Goal: Information Seeking & Learning: Learn about a topic

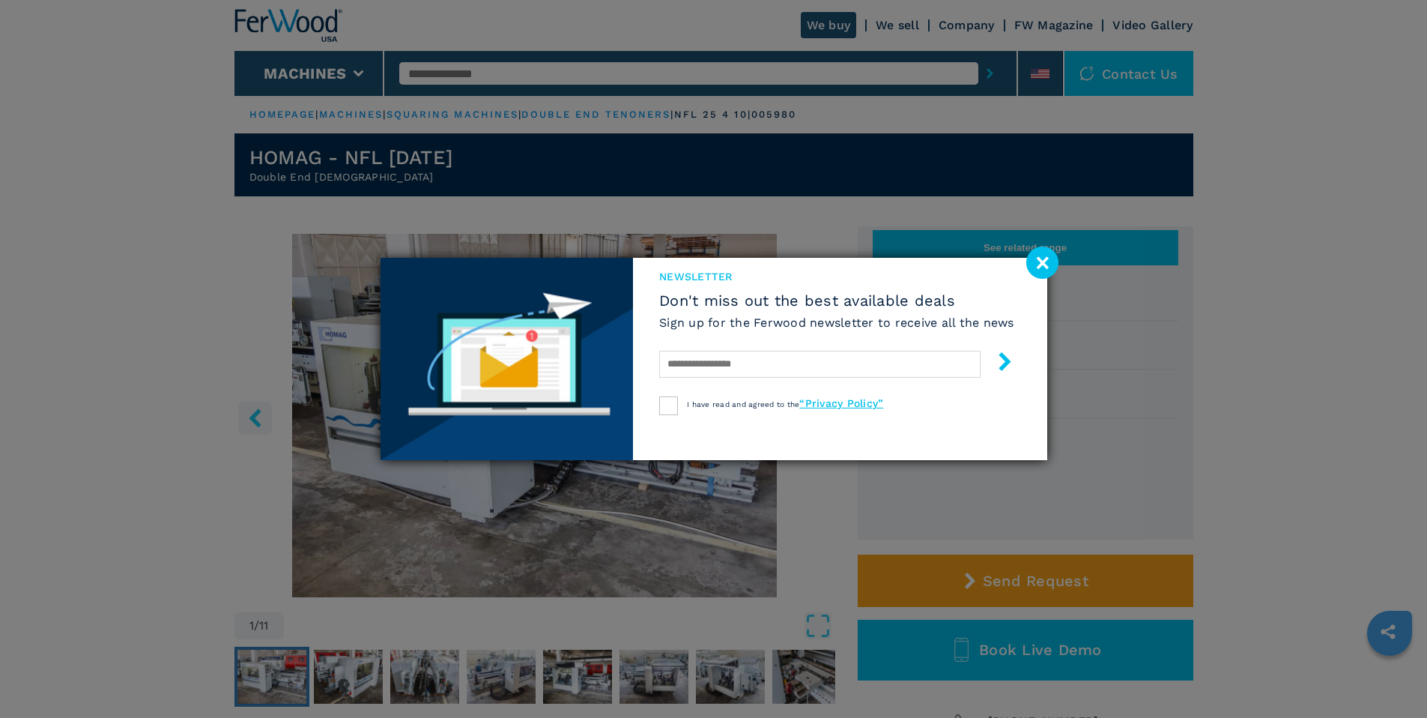
click at [1047, 262] on image at bounding box center [1043, 263] width 32 height 32
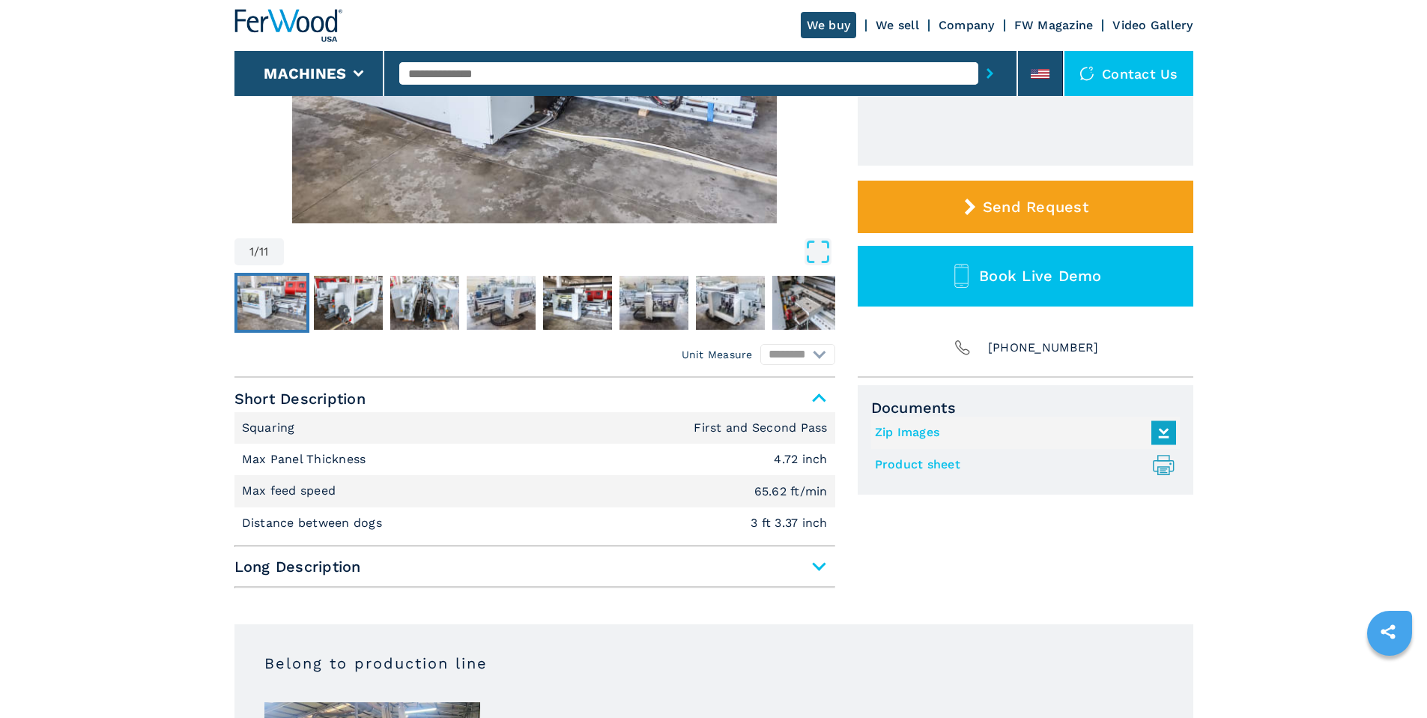
scroll to position [450, 0]
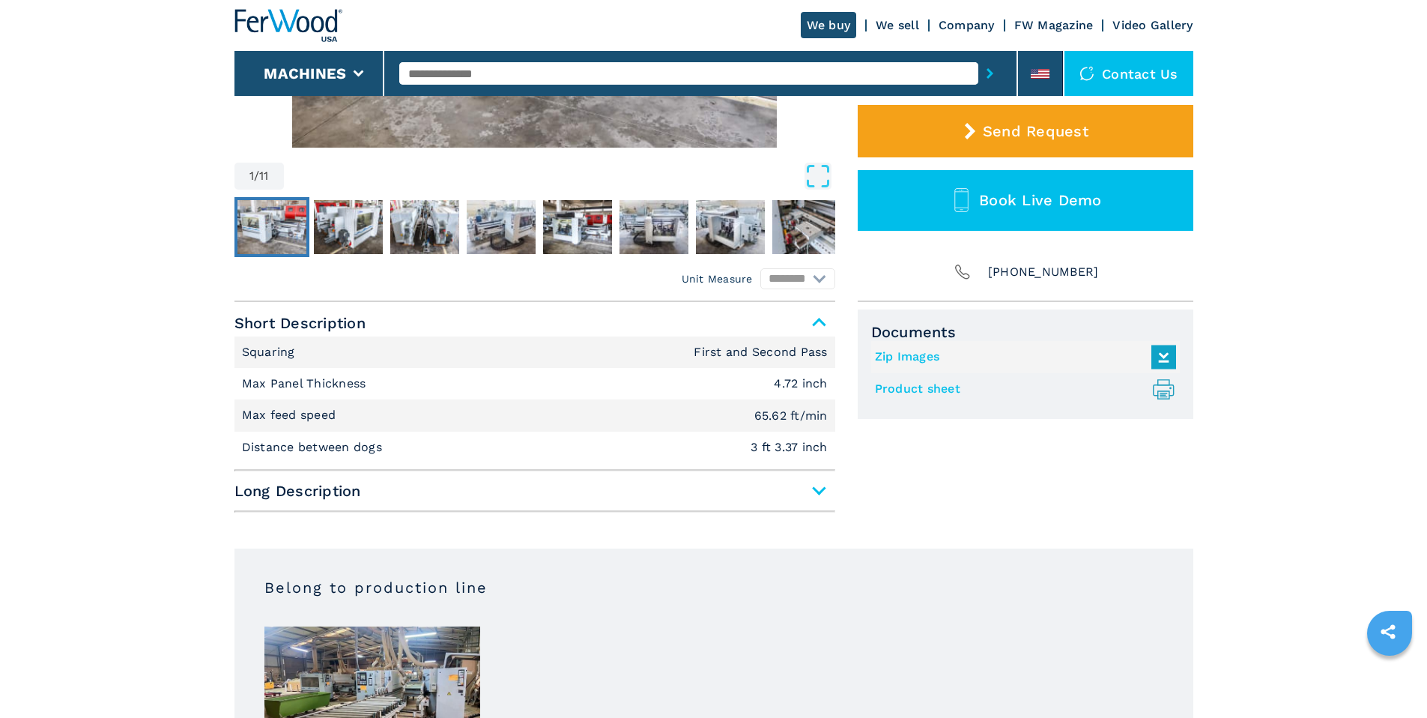
click at [826, 486] on span "Long Description" at bounding box center [535, 490] width 601 height 27
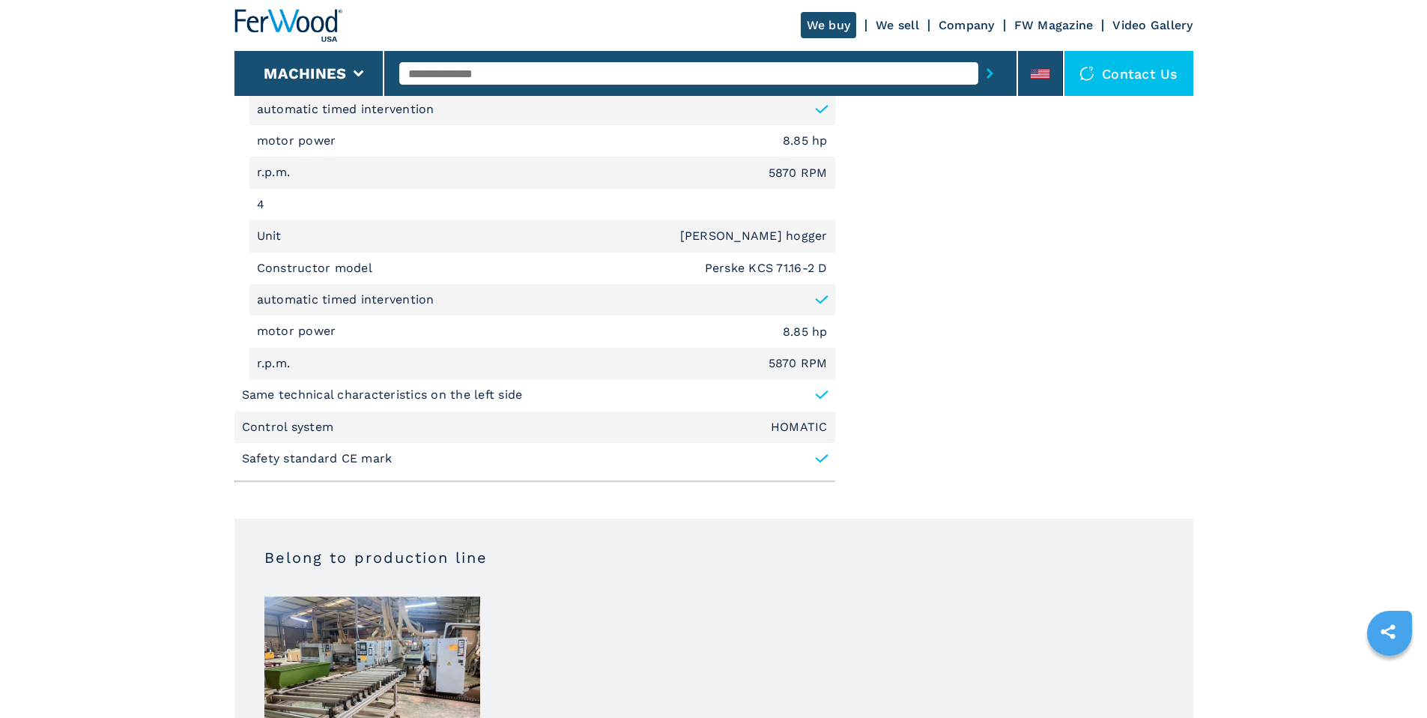
scroll to position [1648, 0]
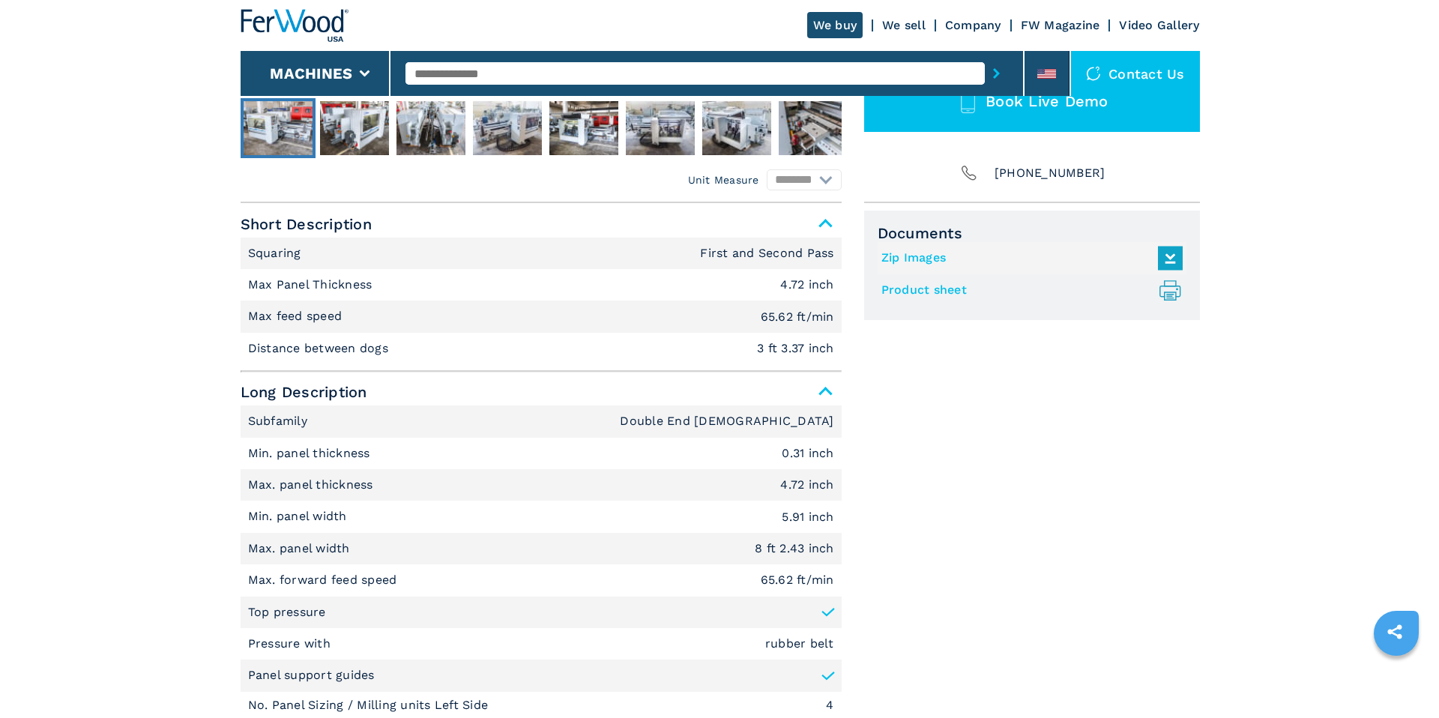
scroll to position [0, 0]
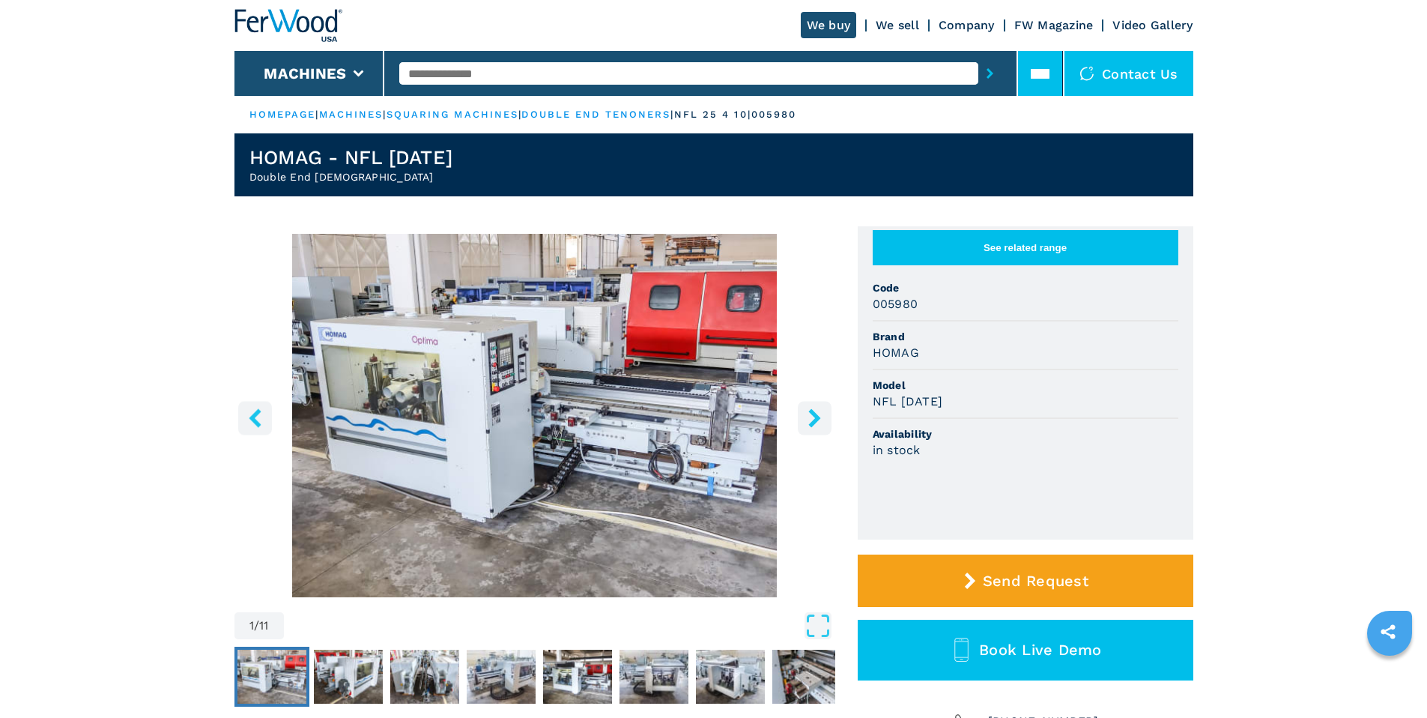
click at [1052, 70] on li at bounding box center [1040, 73] width 45 height 45
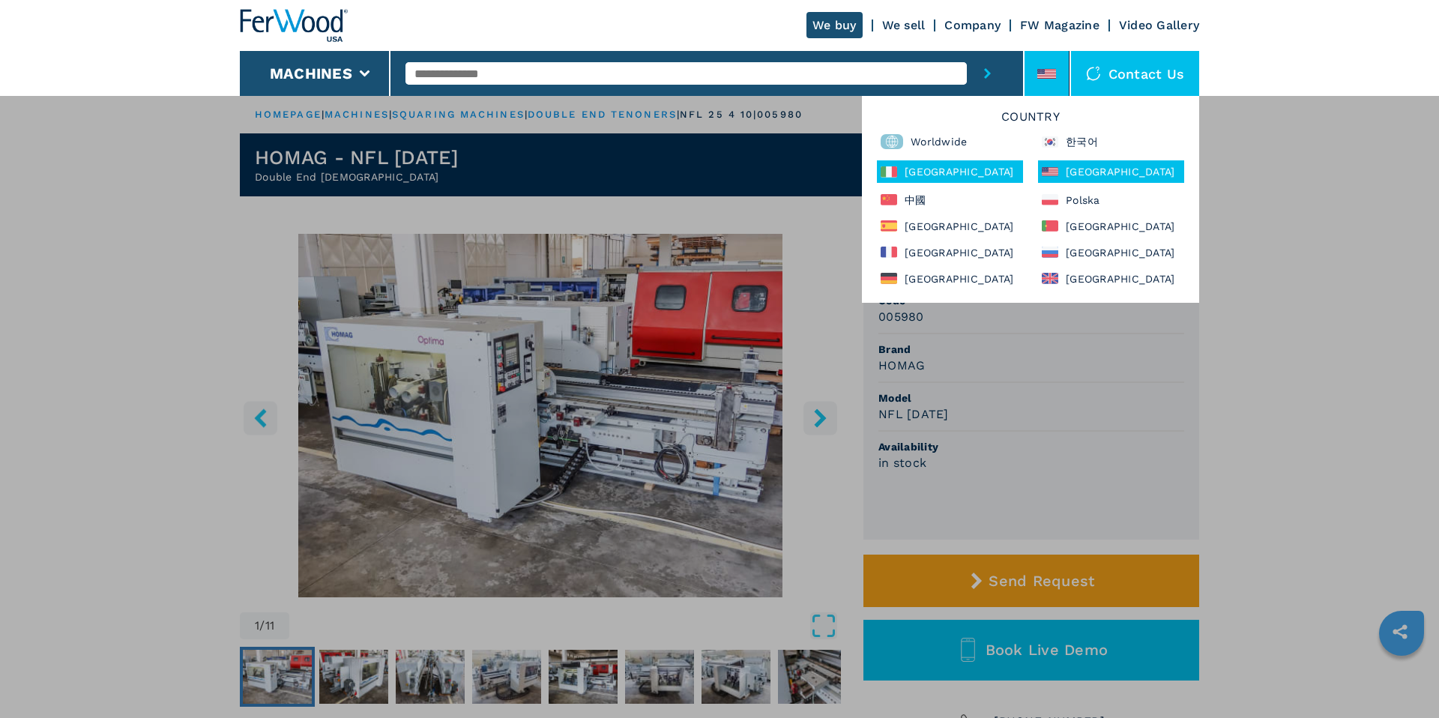
click at [906, 170] on div "Italia" at bounding box center [950, 171] width 146 height 22
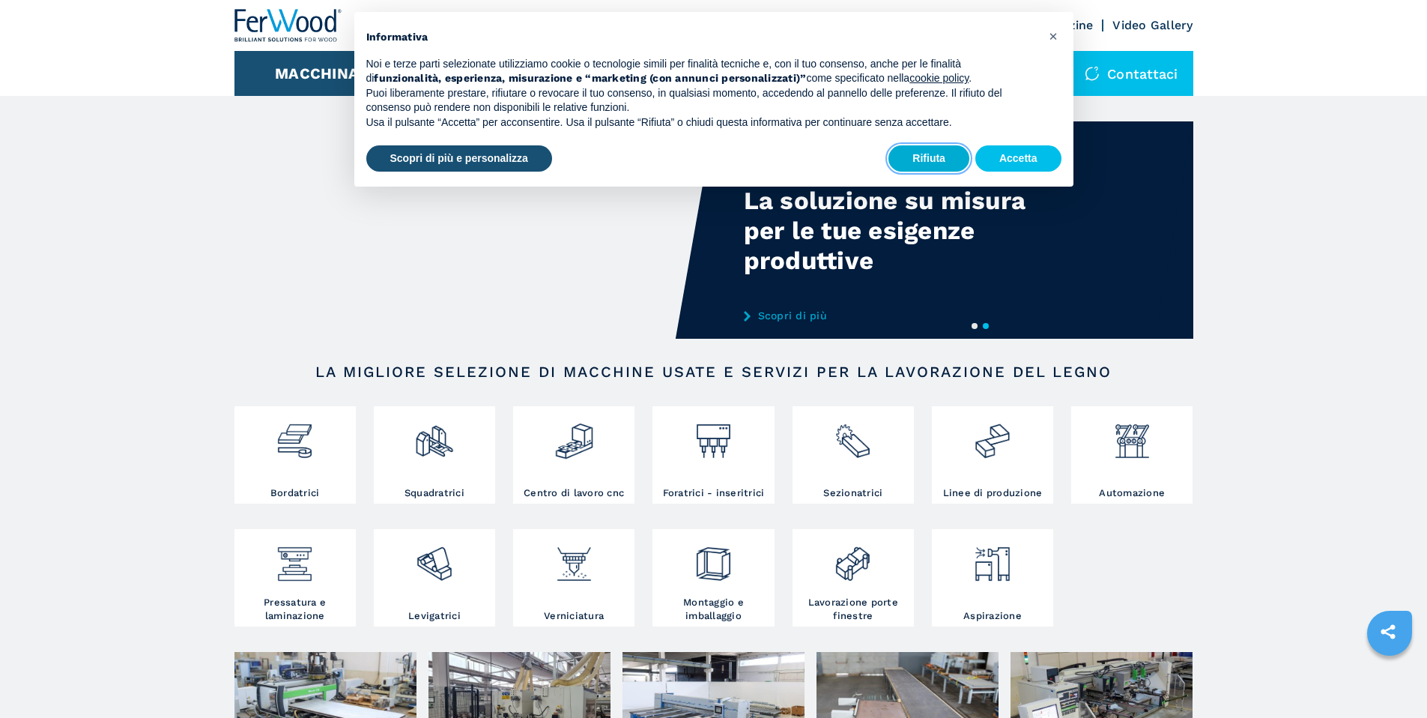
click at [928, 156] on button "Rifiuta" at bounding box center [929, 158] width 81 height 27
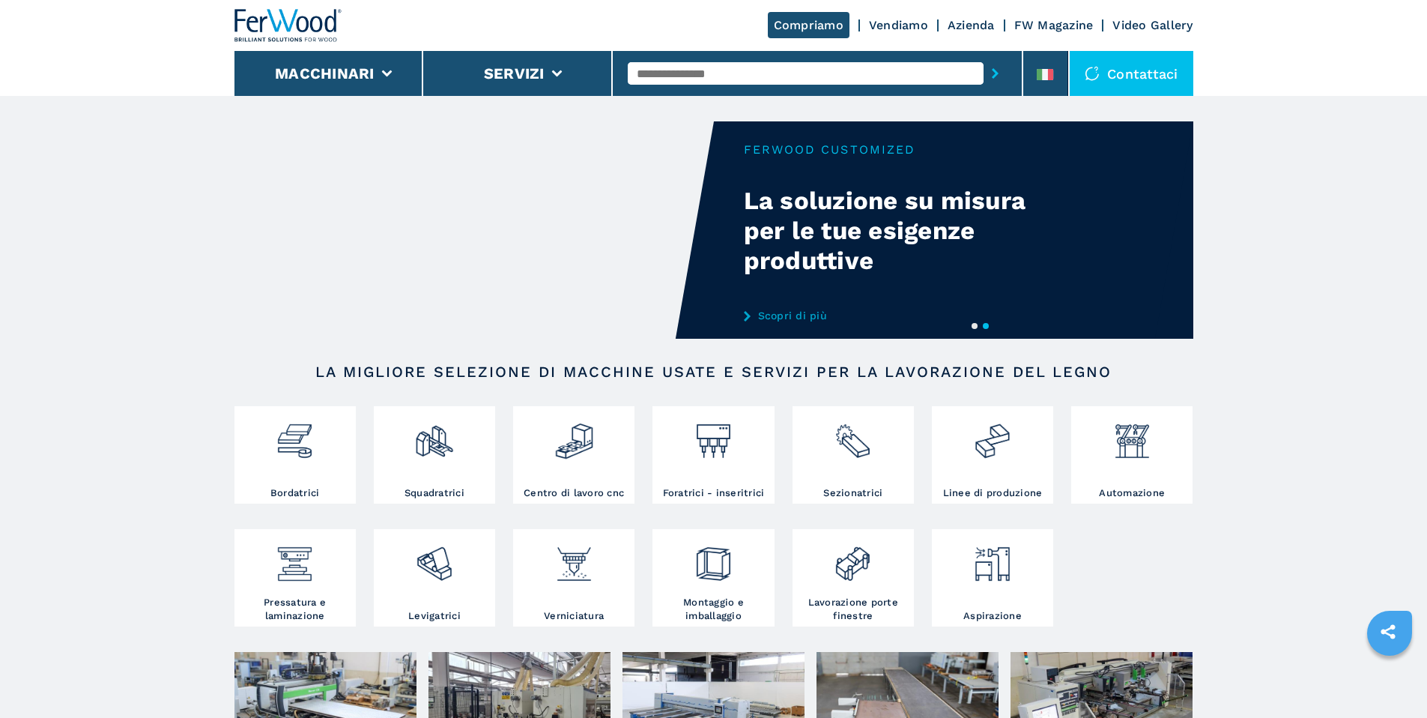
click at [704, 70] on input "text" at bounding box center [806, 73] width 356 height 22
paste input "**********"
type input "**********"
click at [984, 56] on button "submit-button" at bounding box center [995, 73] width 23 height 34
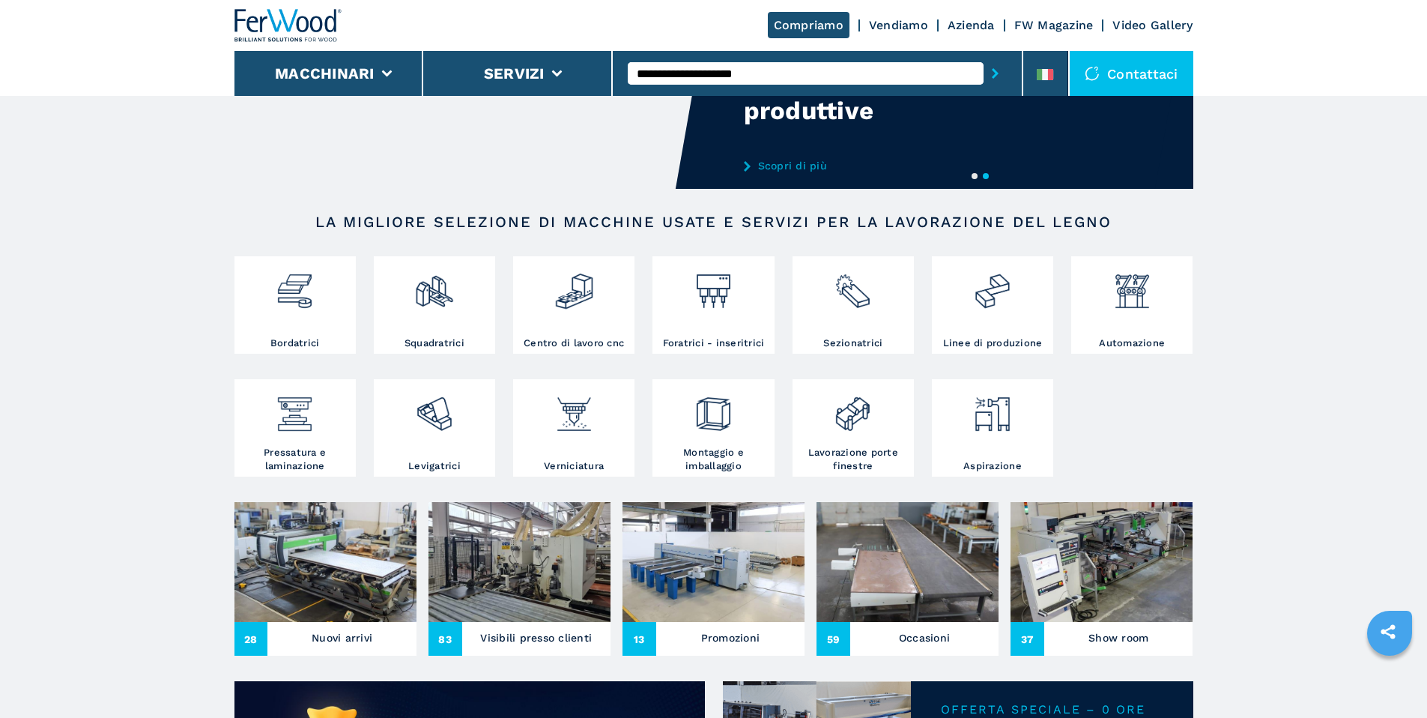
scroll to position [409, 0]
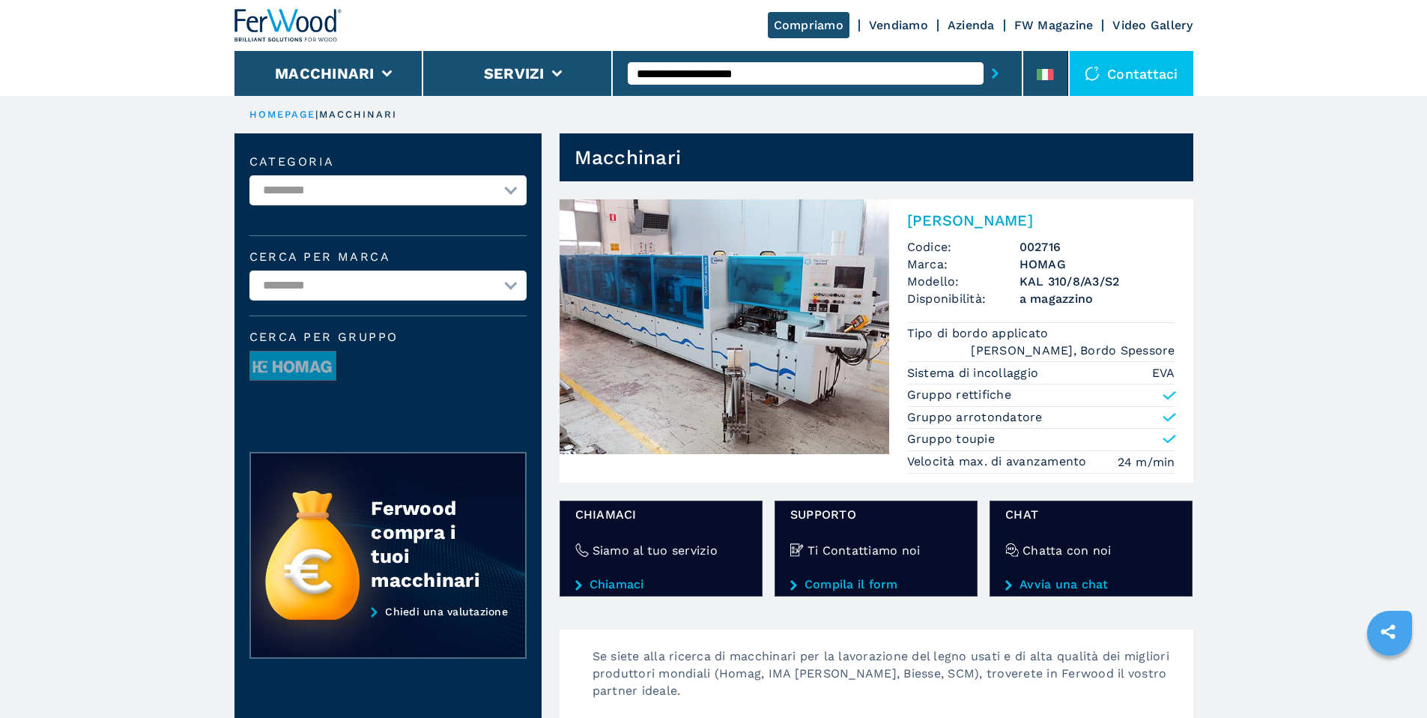
drag, startPoint x: 1070, startPoint y: 244, endPoint x: 714, endPoint y: 0, distance: 431.3
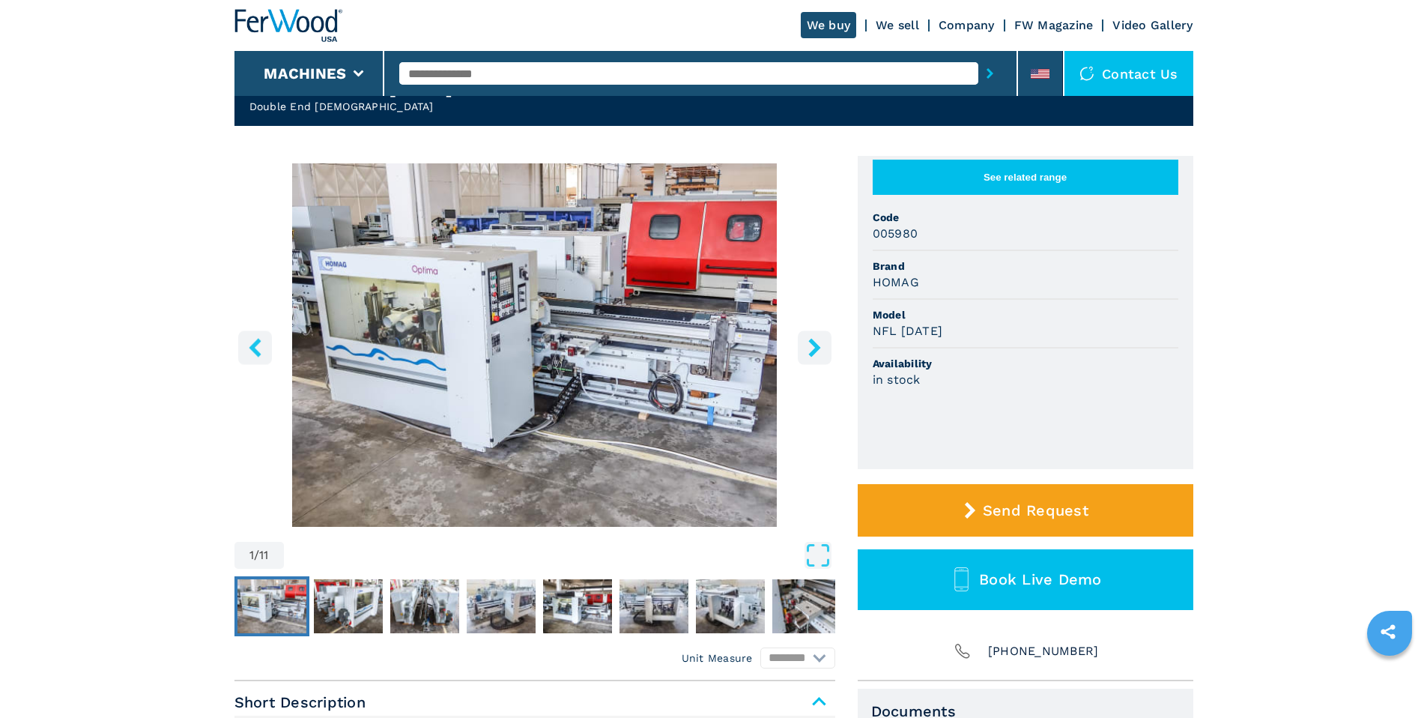
scroll to position [217, 0]
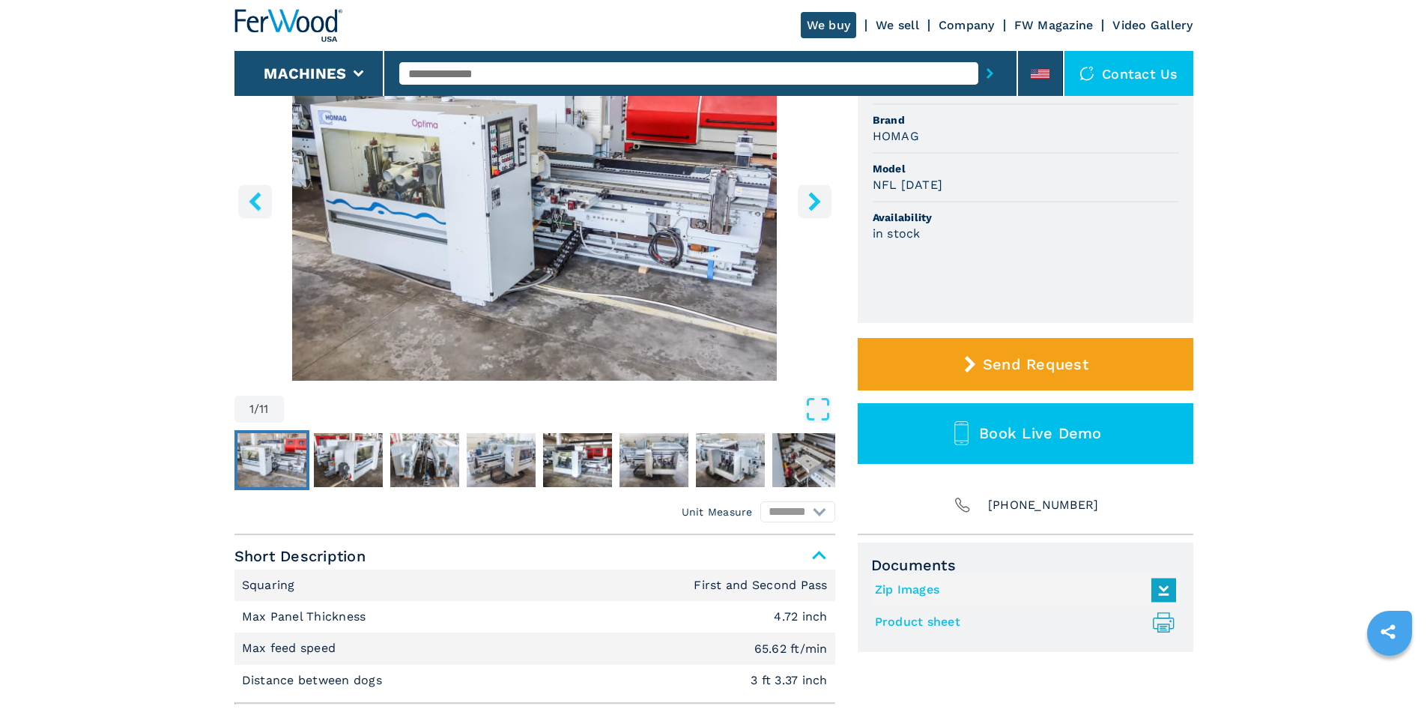
click at [812, 202] on icon "right-button" at bounding box center [815, 201] width 19 height 19
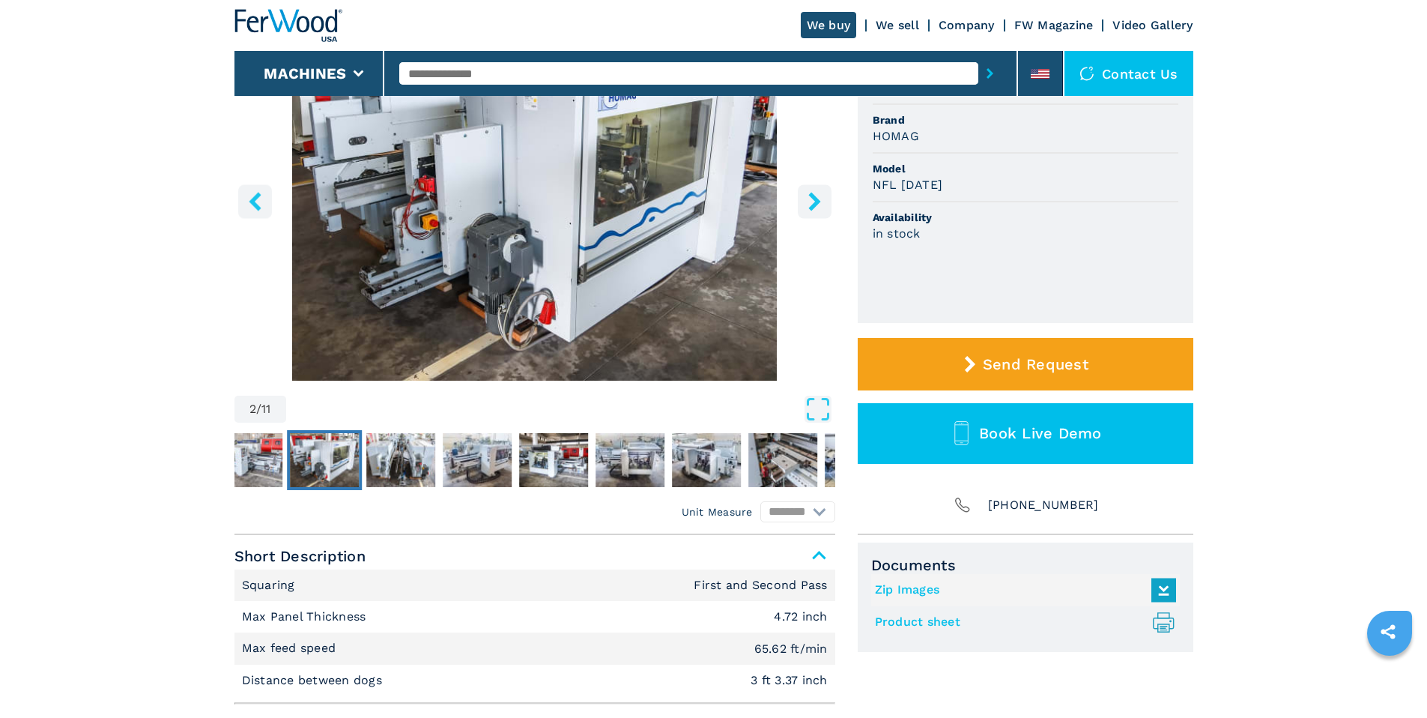
click at [812, 202] on icon "right-button" at bounding box center [815, 201] width 19 height 19
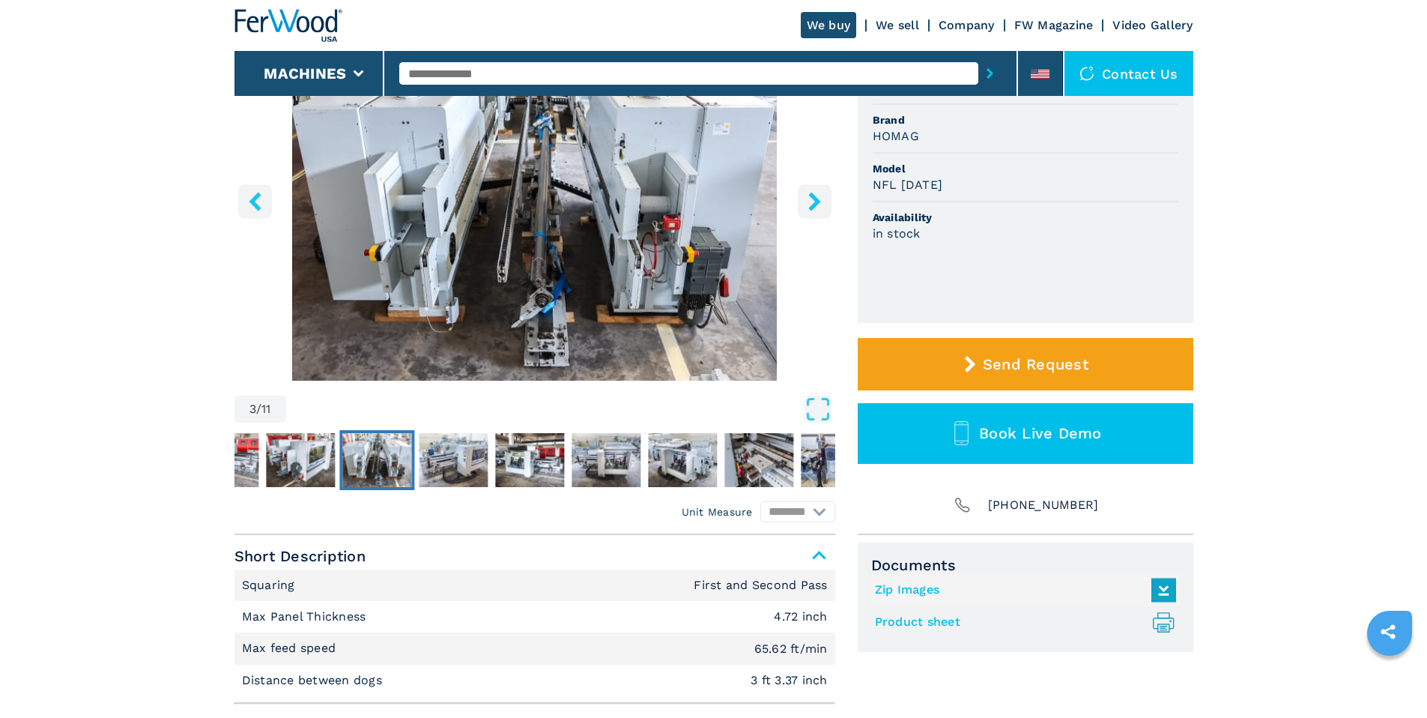
click at [812, 202] on icon "right-button" at bounding box center [815, 201] width 19 height 19
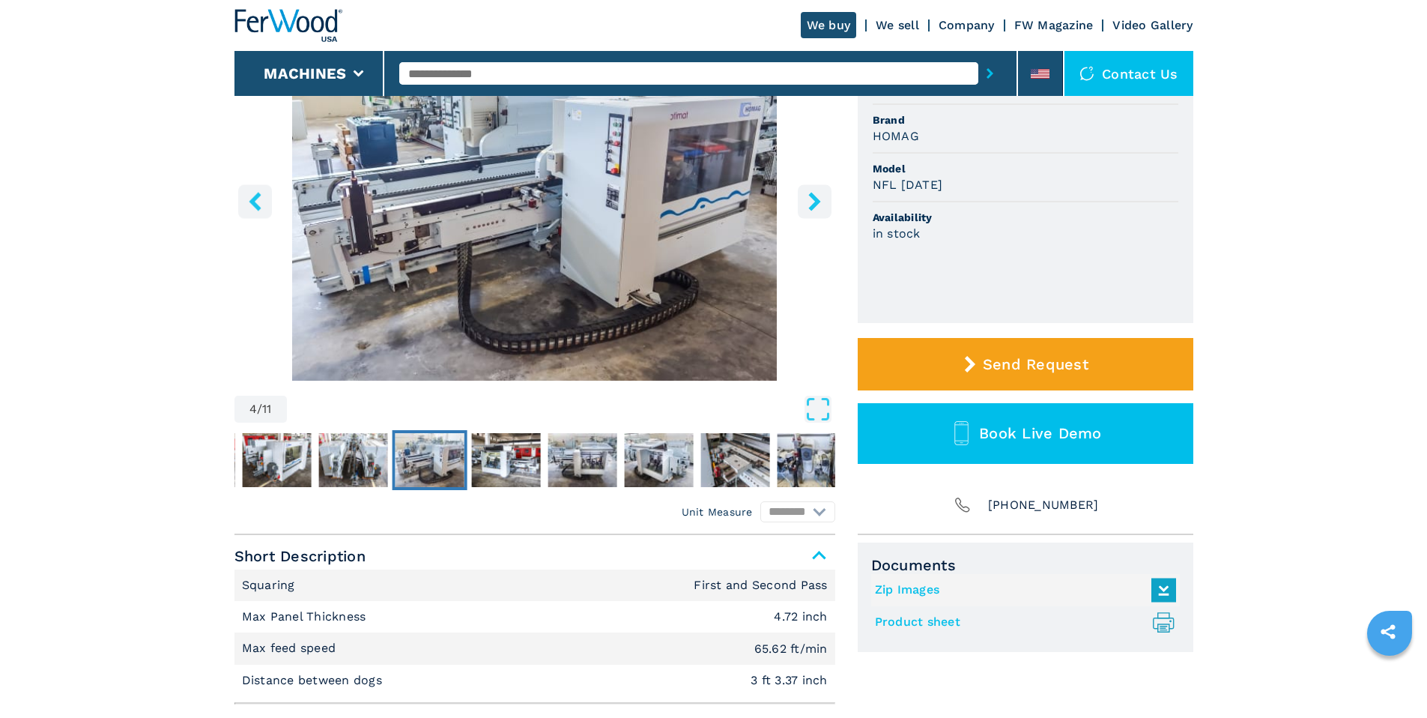
click at [812, 202] on icon "right-button" at bounding box center [815, 201] width 19 height 19
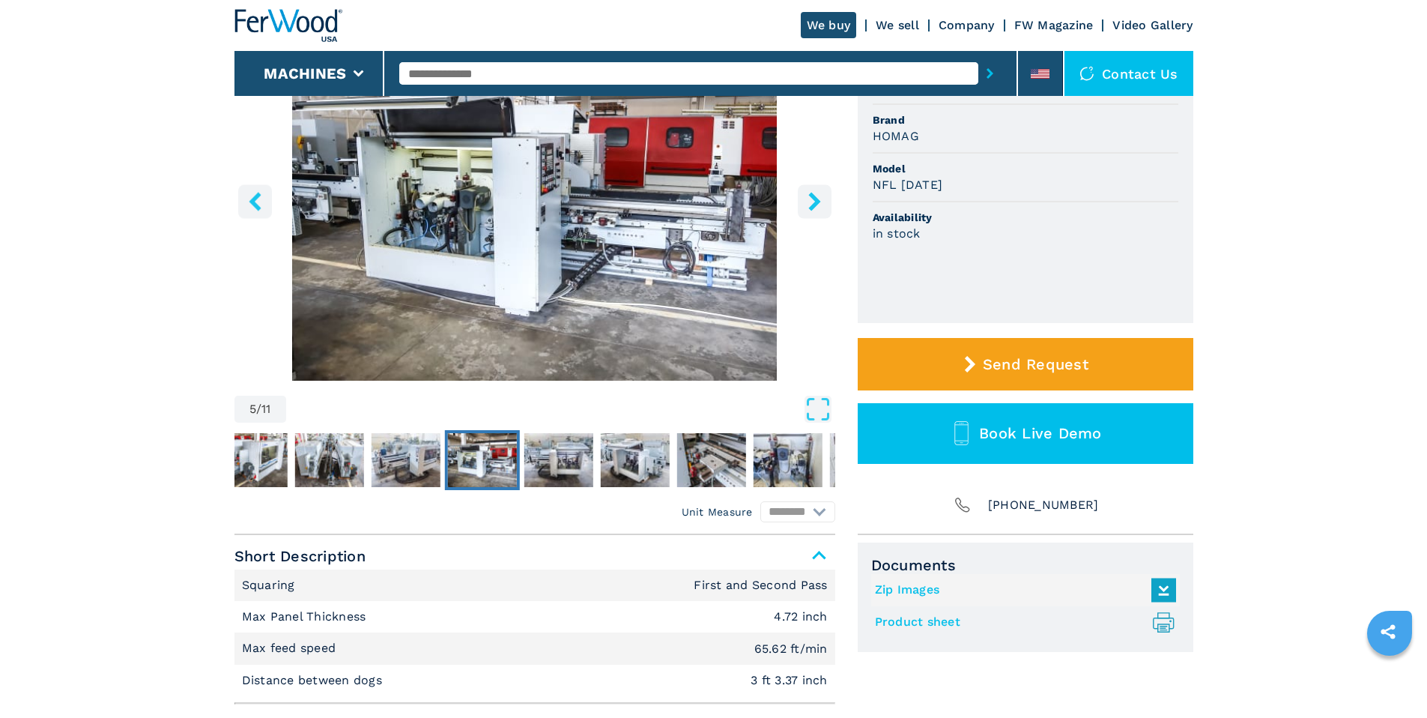
click at [812, 202] on icon "right-button" at bounding box center [815, 201] width 19 height 19
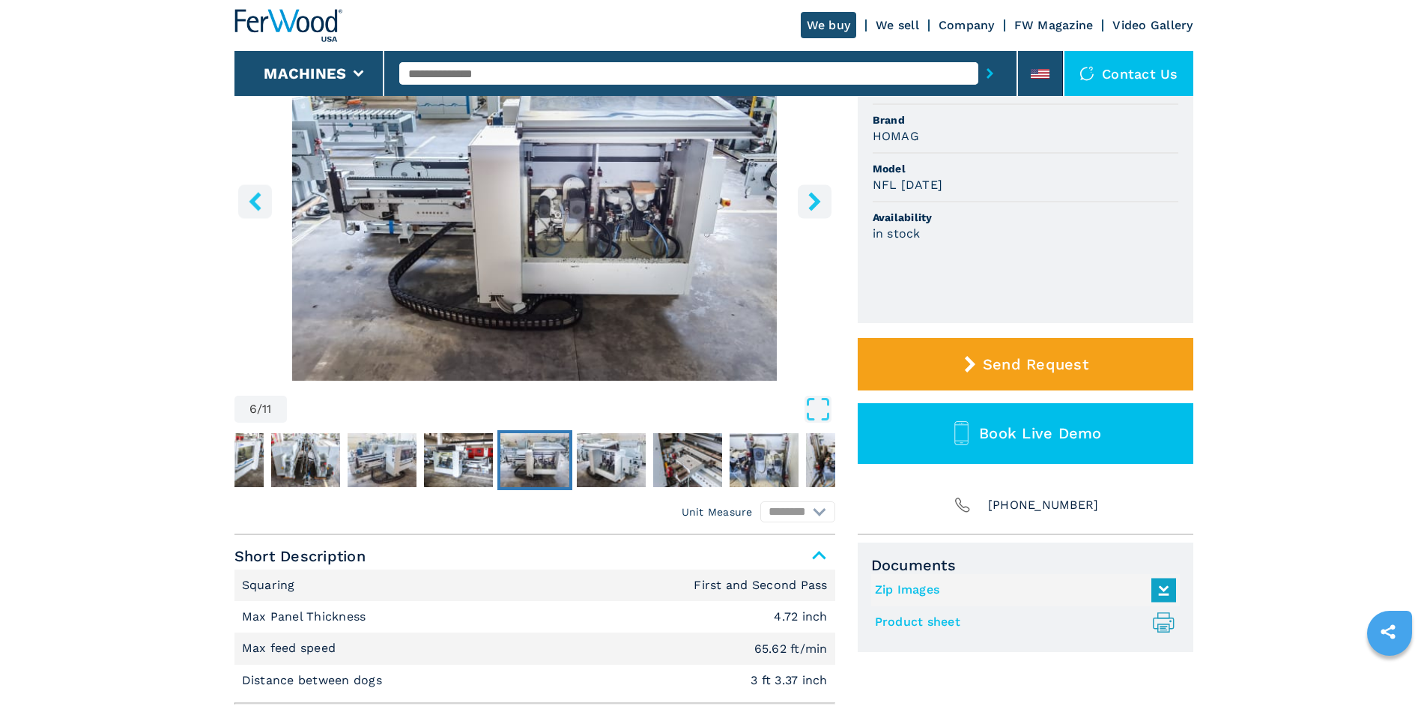
click at [812, 202] on icon "right-button" at bounding box center [815, 201] width 19 height 19
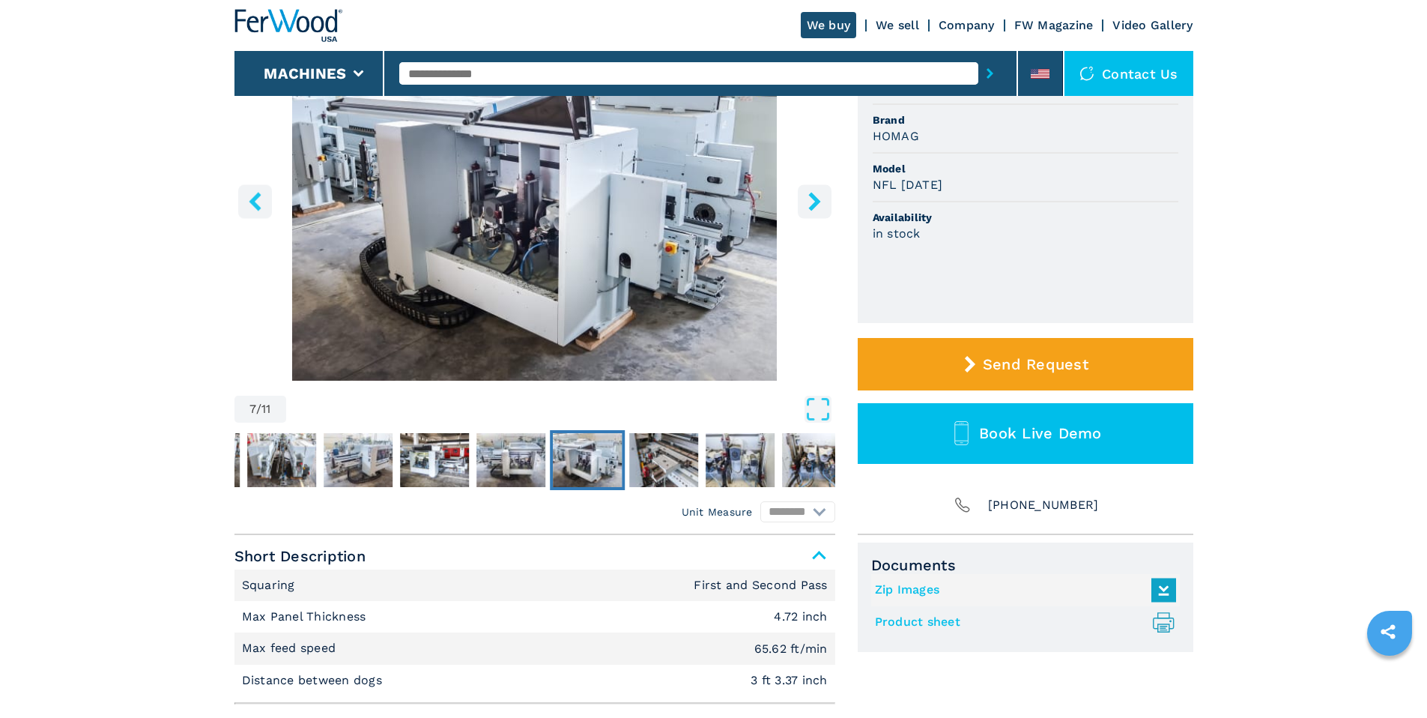
click at [812, 202] on icon "right-button" at bounding box center [815, 201] width 19 height 19
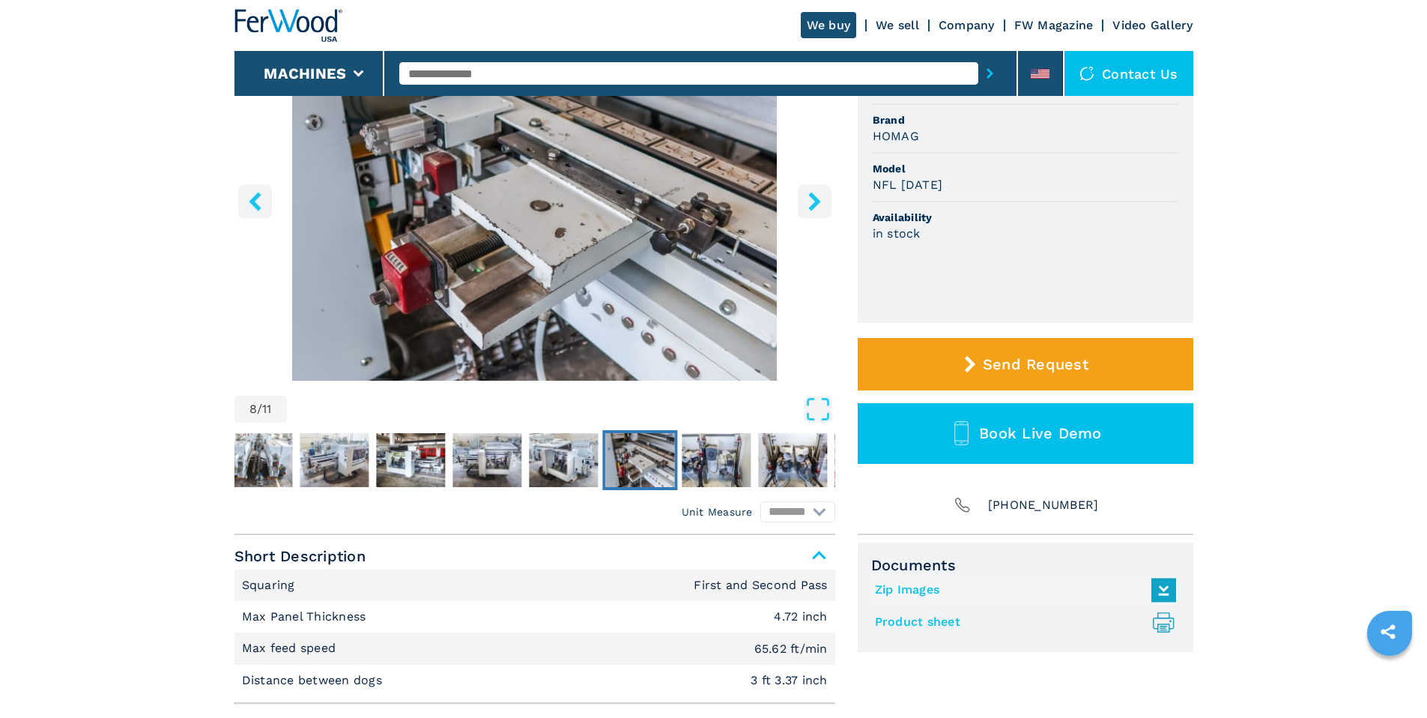
click at [812, 202] on icon "right-button" at bounding box center [815, 201] width 19 height 19
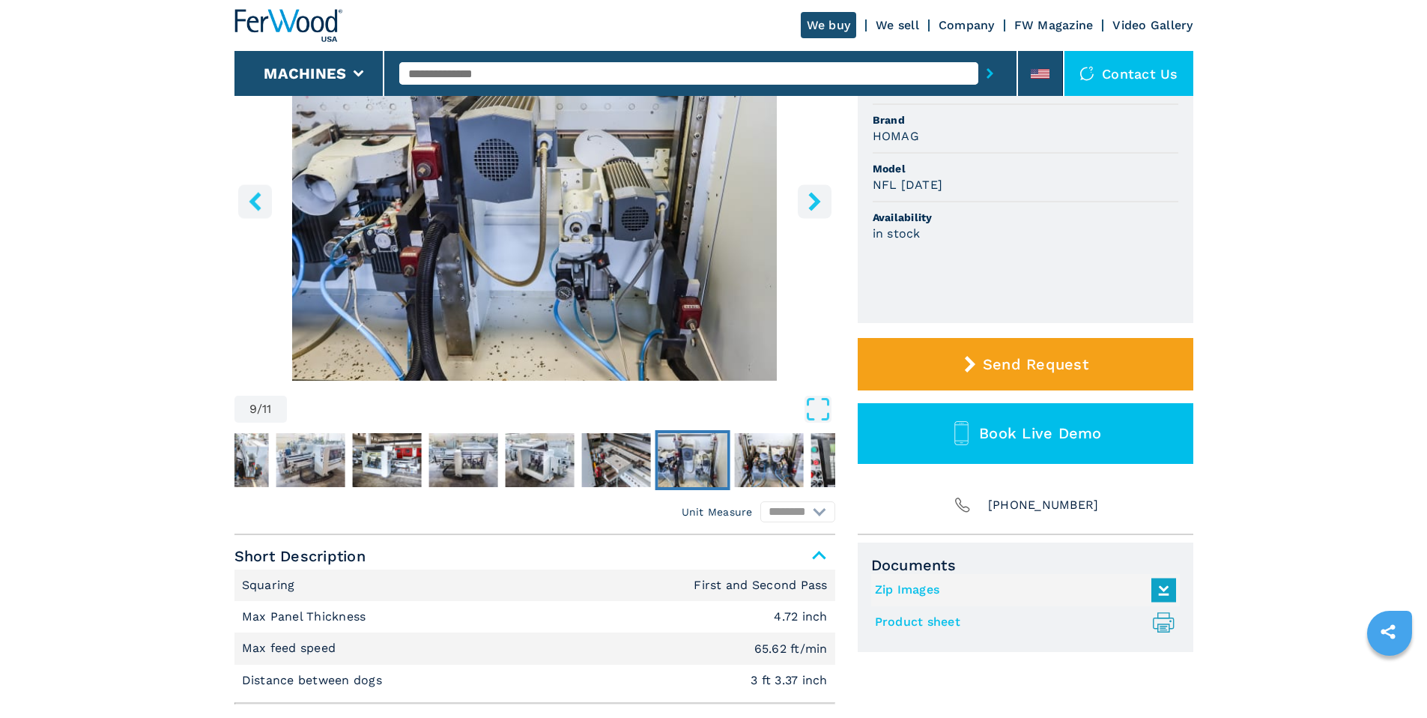
click at [812, 202] on icon "right-button" at bounding box center [815, 201] width 19 height 19
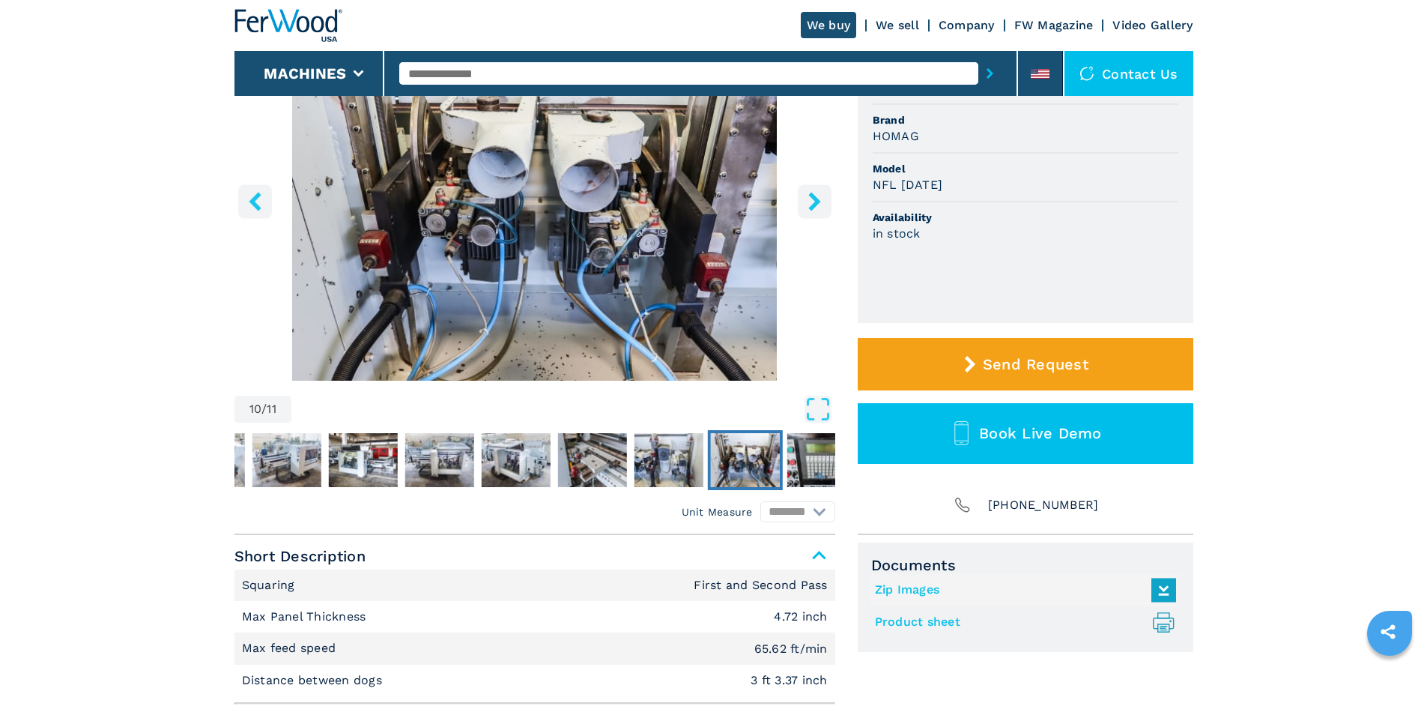
click at [812, 202] on icon "right-button" at bounding box center [815, 201] width 19 height 19
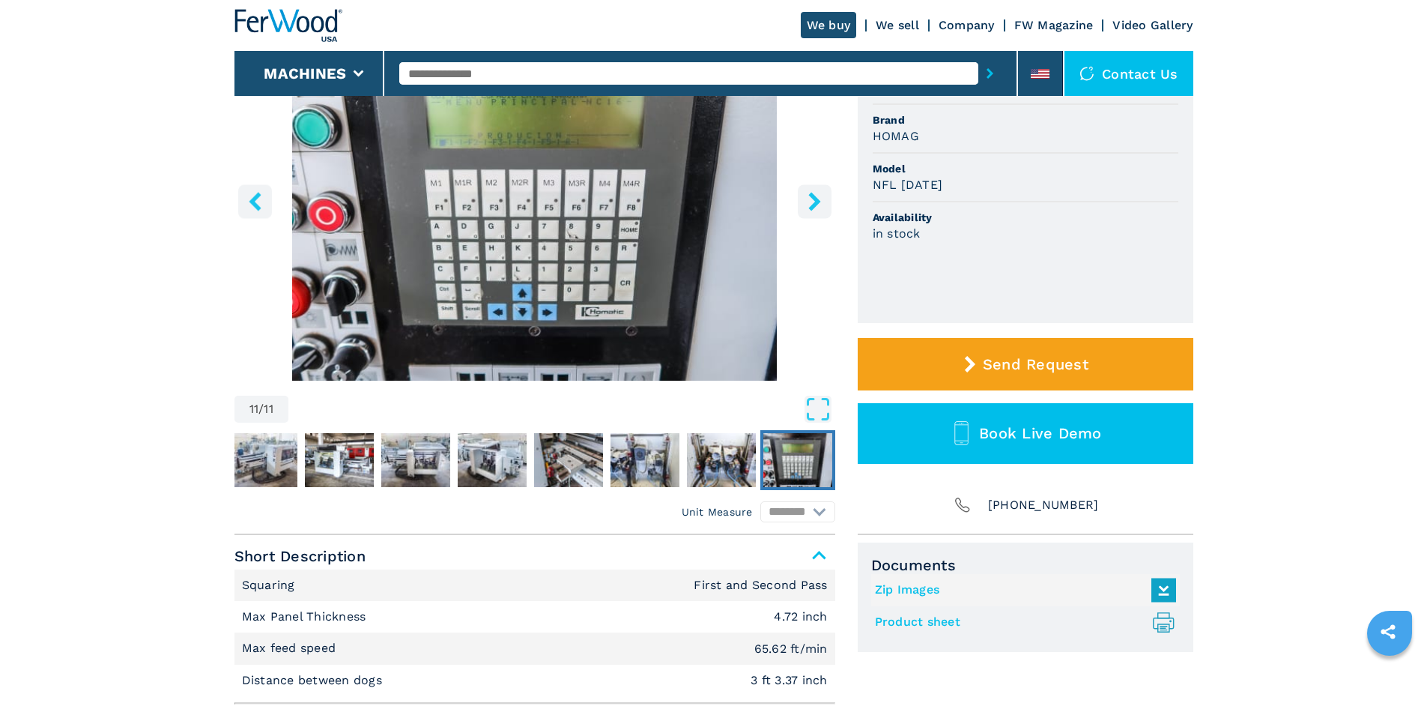
click at [812, 202] on icon "right-button" at bounding box center [815, 201] width 19 height 19
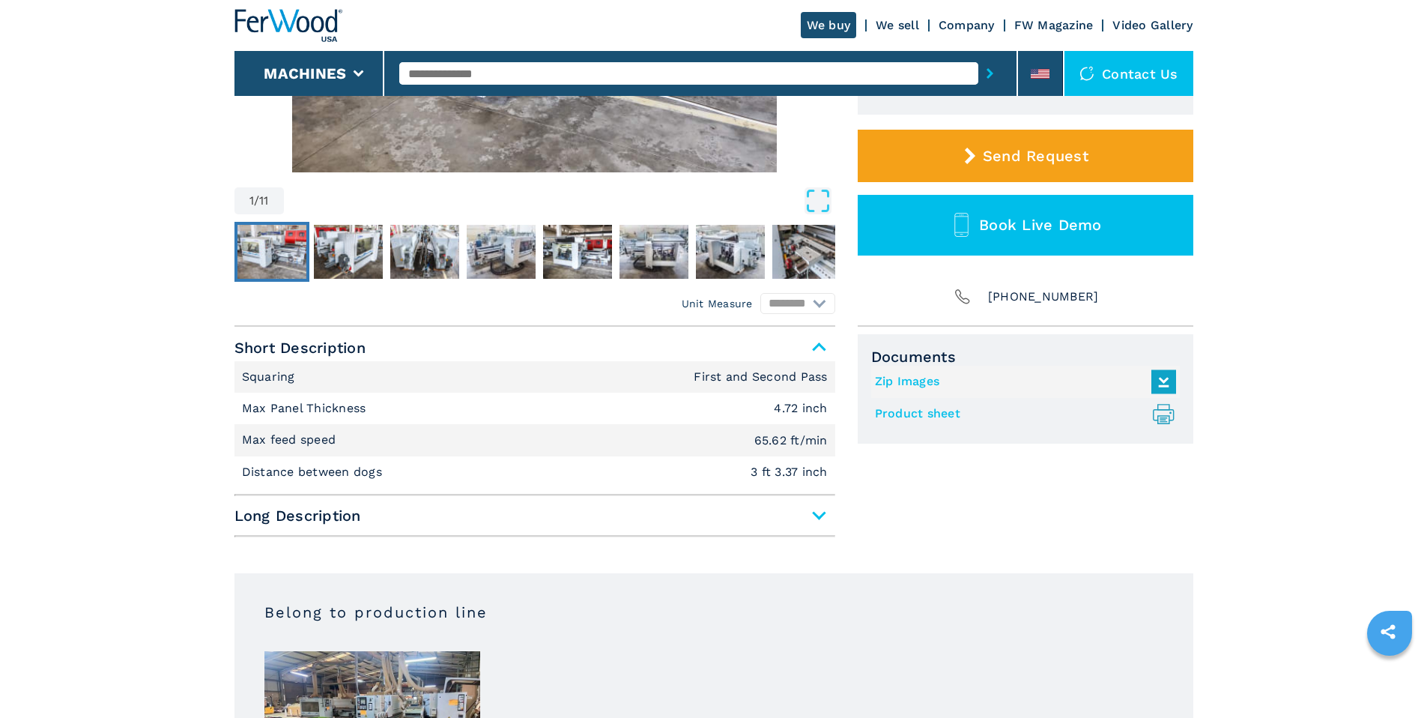
scroll to position [427, 0]
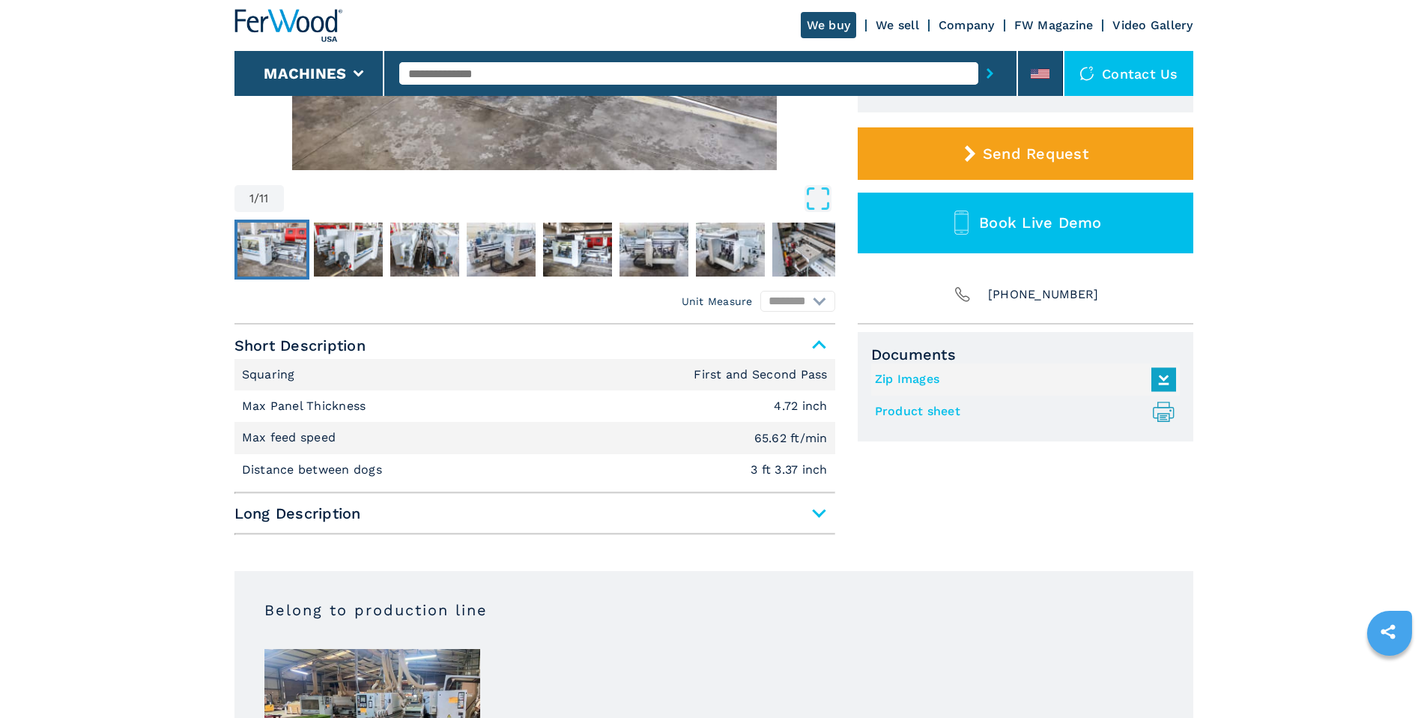
click at [815, 342] on span "Short Description" at bounding box center [535, 345] width 601 height 27
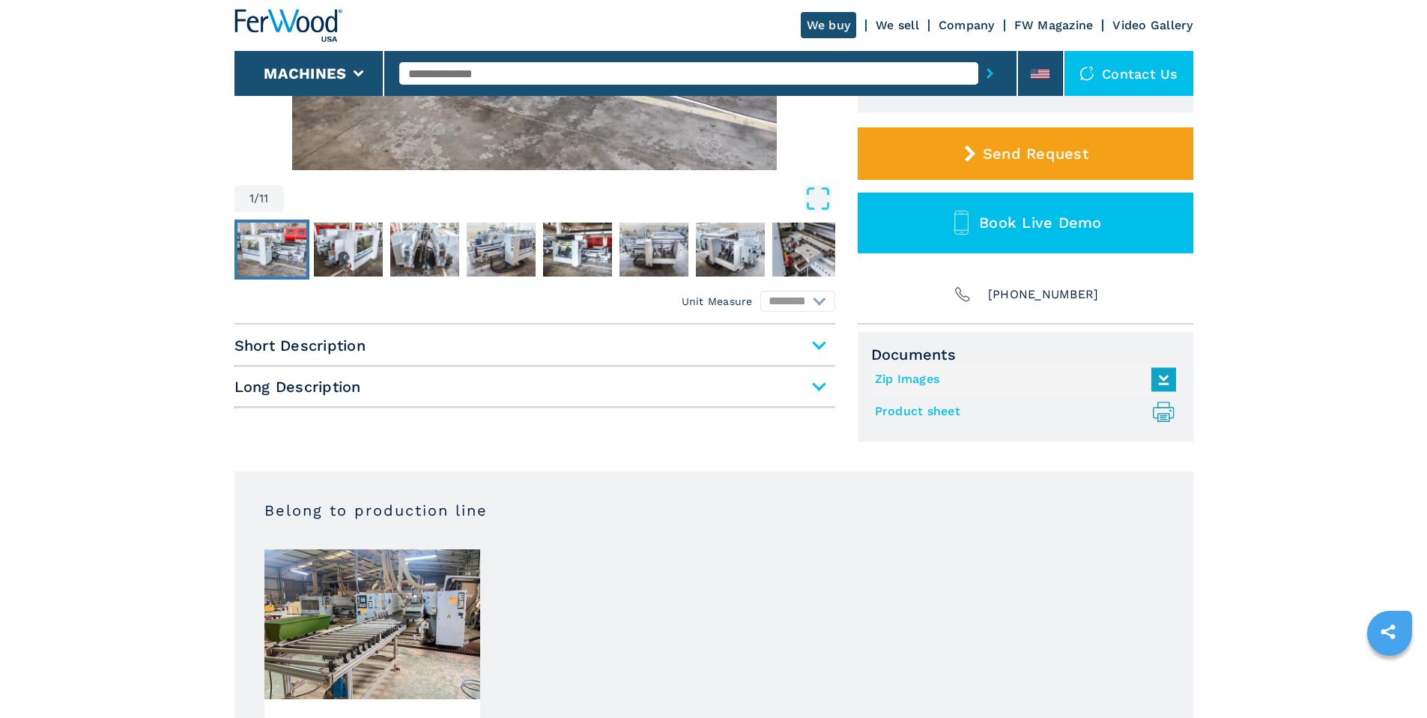
click at [815, 342] on span "Short Description" at bounding box center [535, 345] width 601 height 27
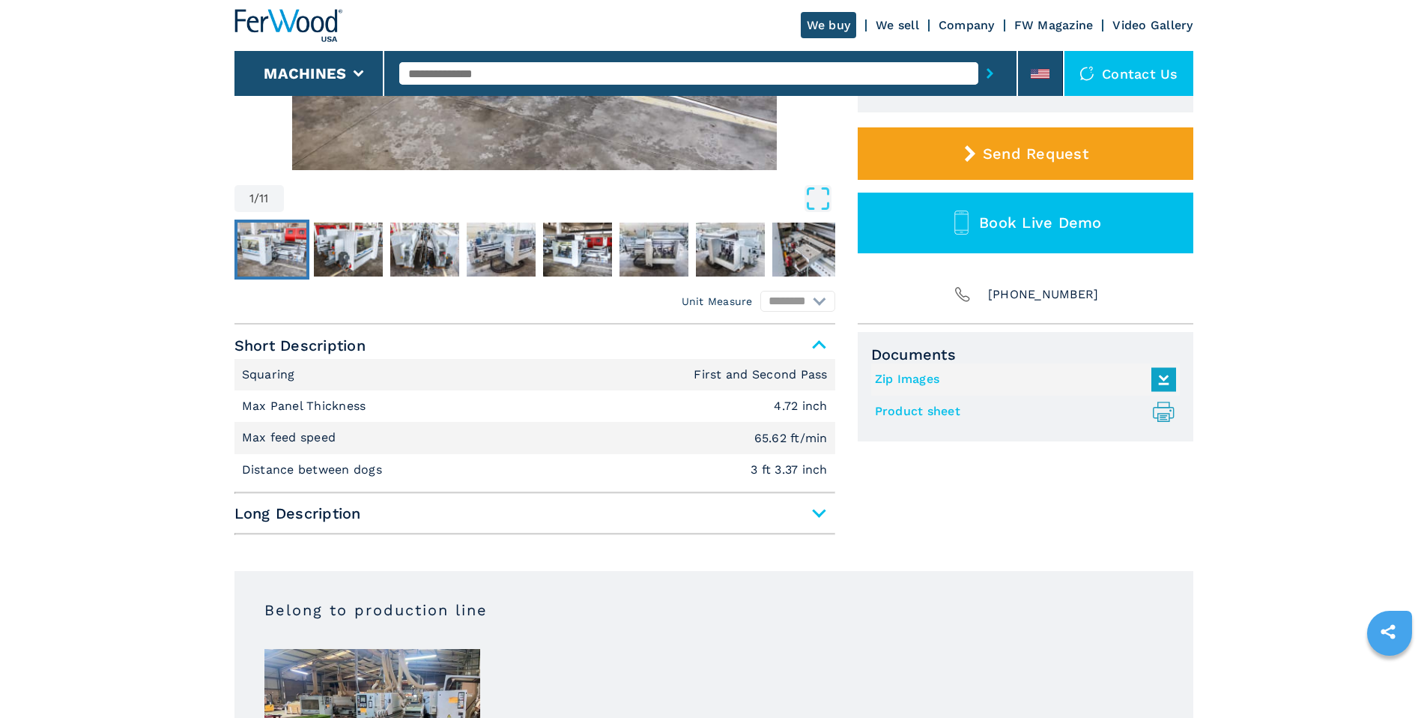
click at [812, 513] on span "Long Description" at bounding box center [535, 513] width 601 height 27
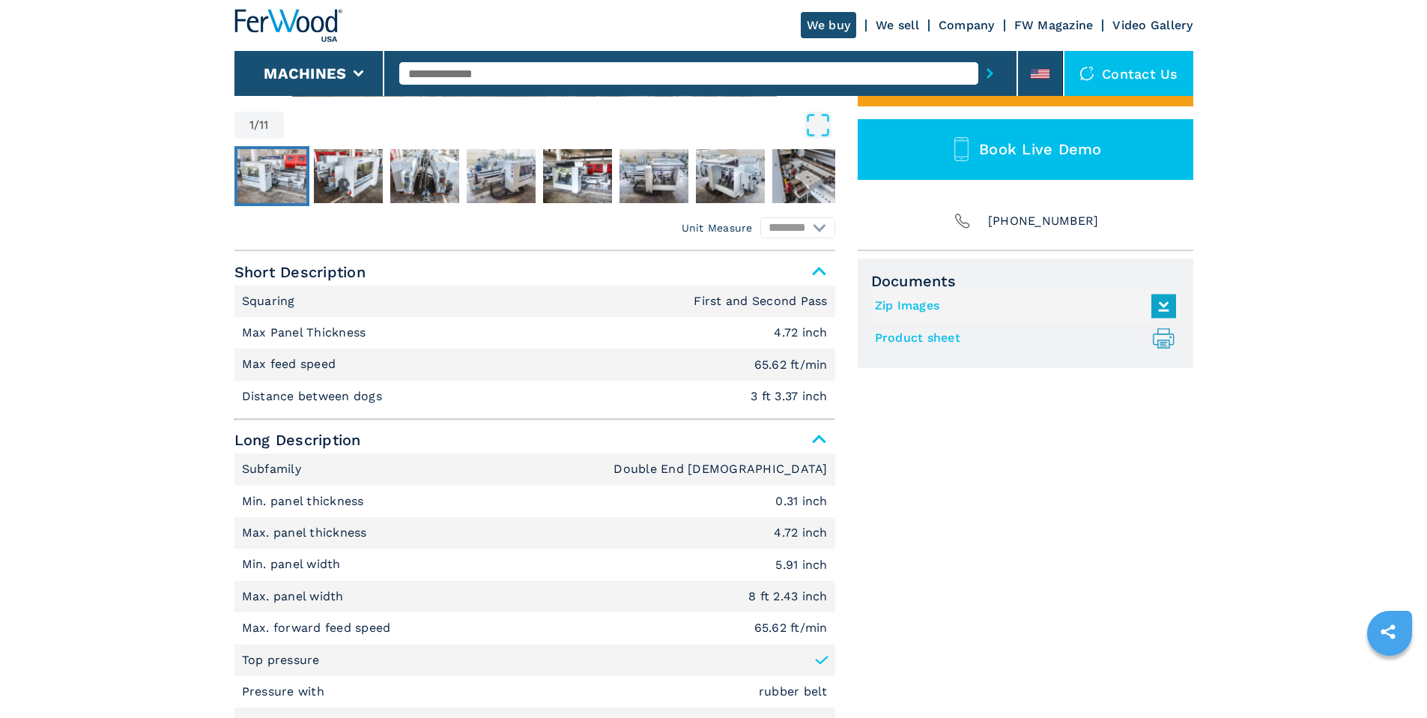
scroll to position [0, 0]
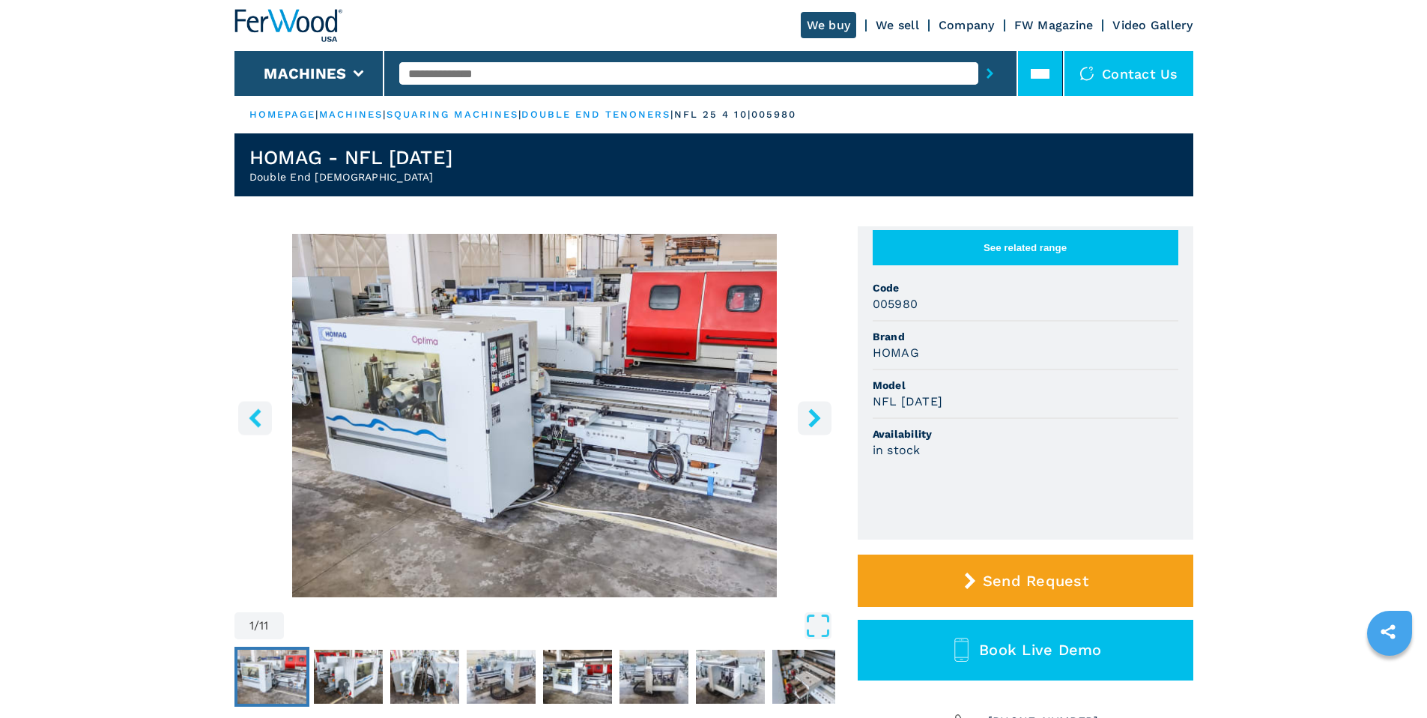
click at [1048, 77] on icon at bounding box center [1040, 73] width 19 height 7
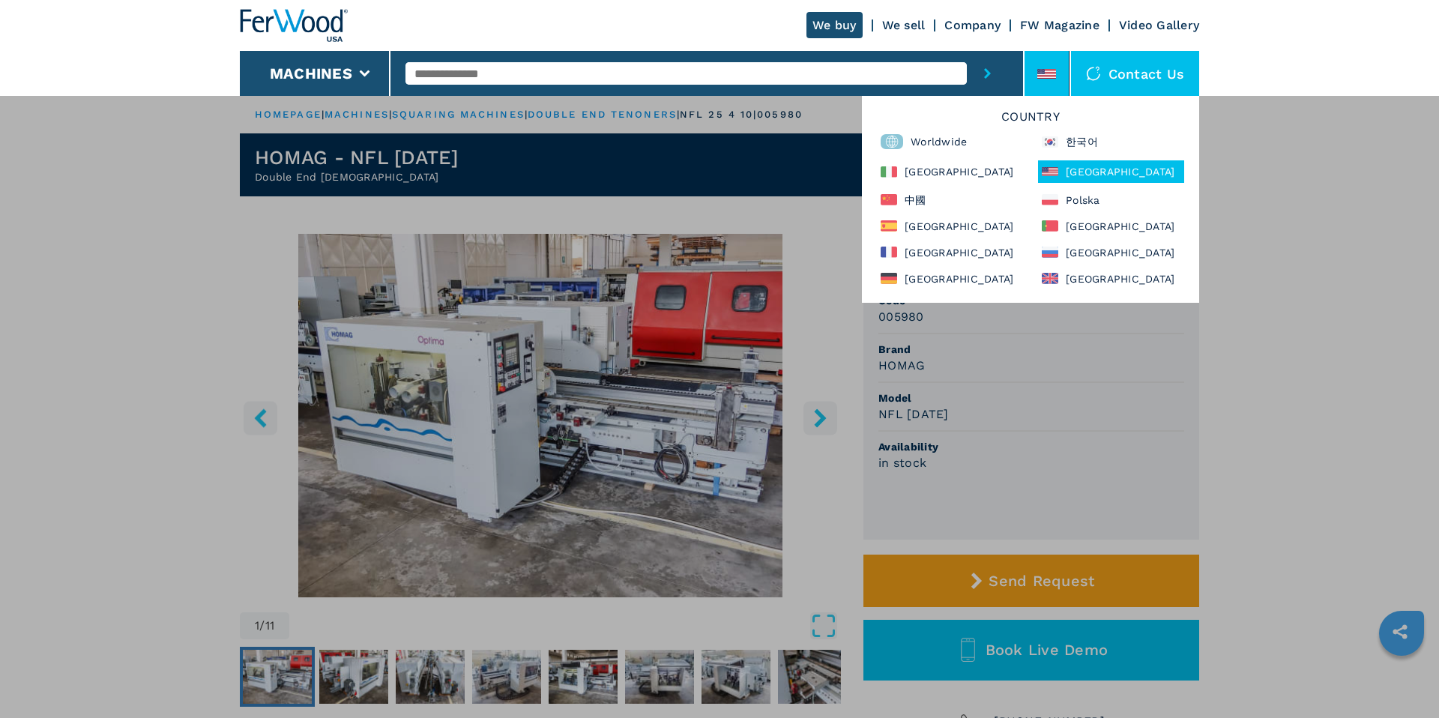
click at [1291, 208] on div "**********" at bounding box center [719, 454] width 1439 height 718
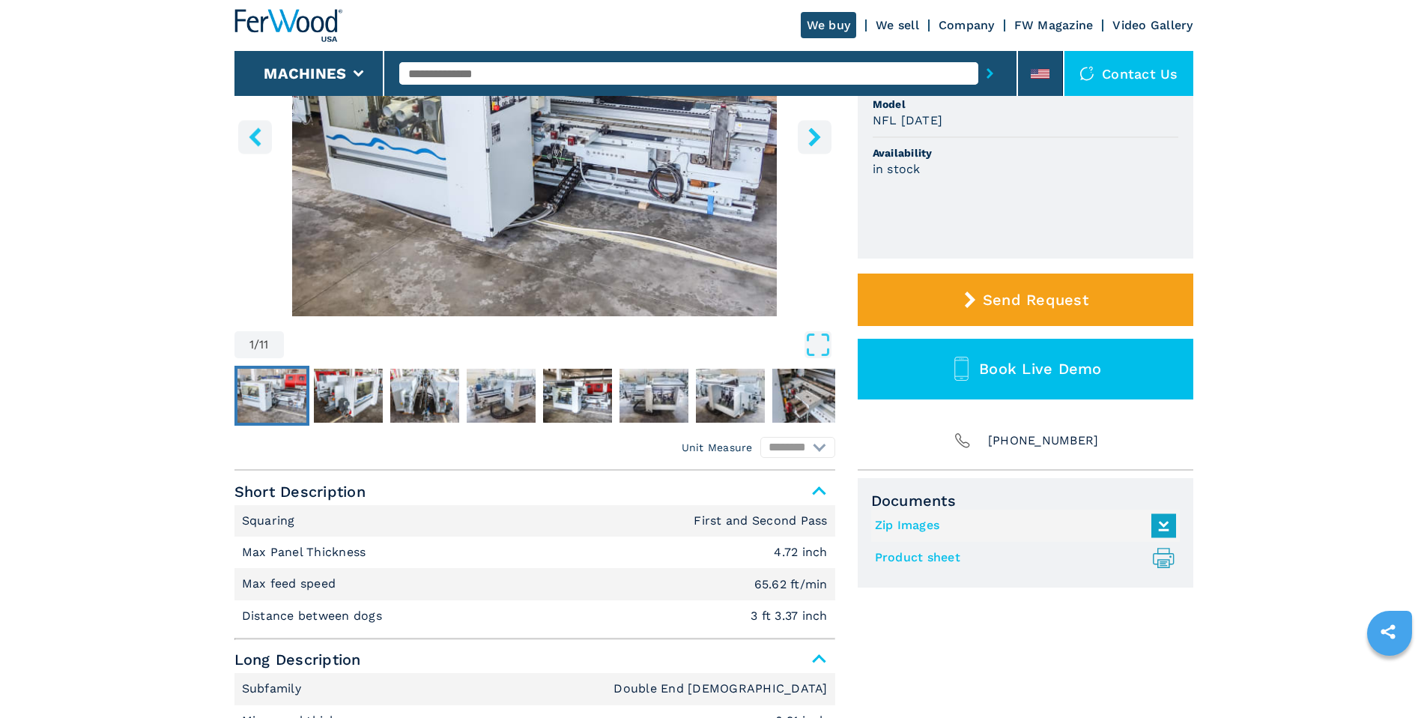
scroll to position [421, 0]
